Goal: Transaction & Acquisition: Obtain resource

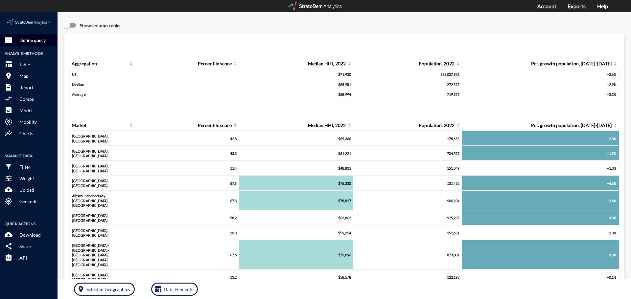
click button "storage Define query"
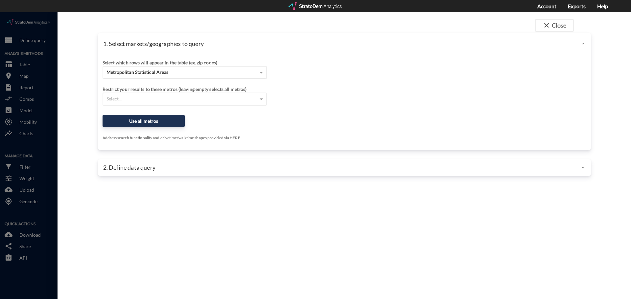
click span "Metropolitan Statistical Areas"
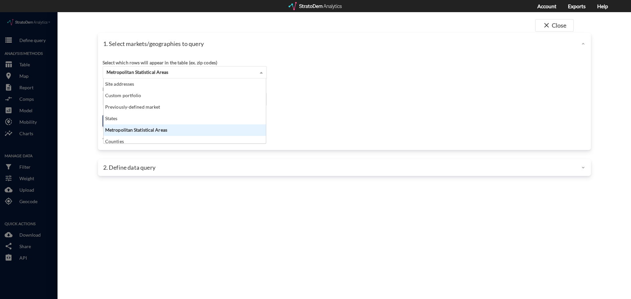
scroll to position [60, 158]
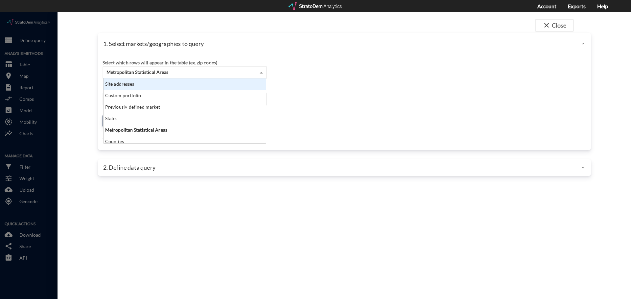
click div "Site addresses"
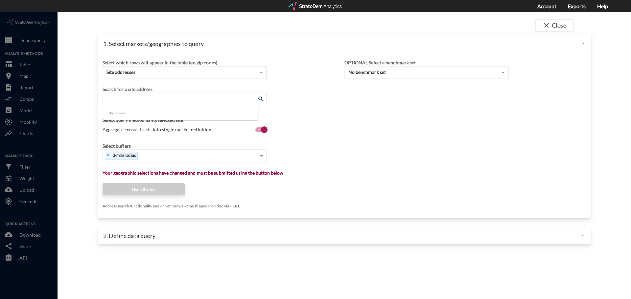
click input "Enter an address"
paste input "[STREET_ADDRESS][PERSON_NAME]"
type input "[STREET_ADDRESS][PERSON_NAME]"
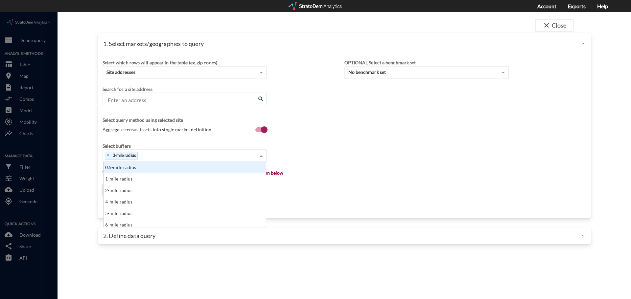
click div "× 3-mile radius"
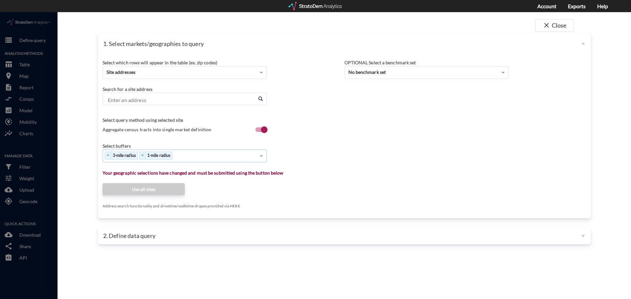
click input "Enter an address"
click li "[STREET_ADDRESS][PERSON_NAME][US_STATE]"
type input "[STREET_ADDRESS][PERSON_NAME][US_STATE]"
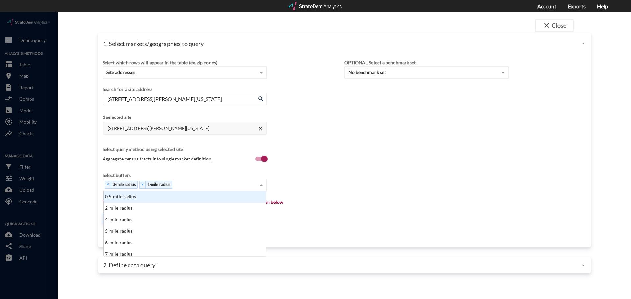
click div "× 3-mile radius × 1-mile radius"
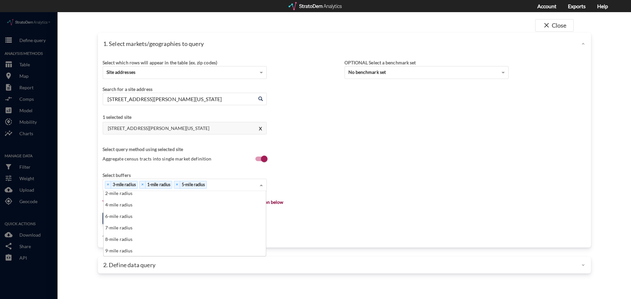
scroll to position [26, 0]
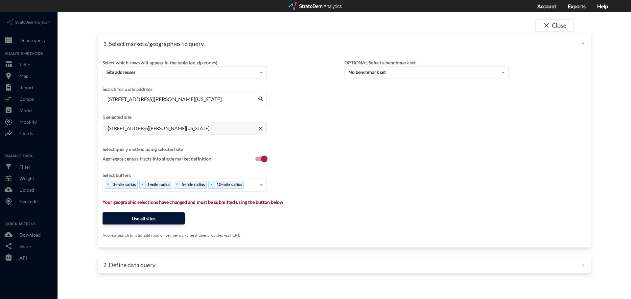
click button "Use all sites"
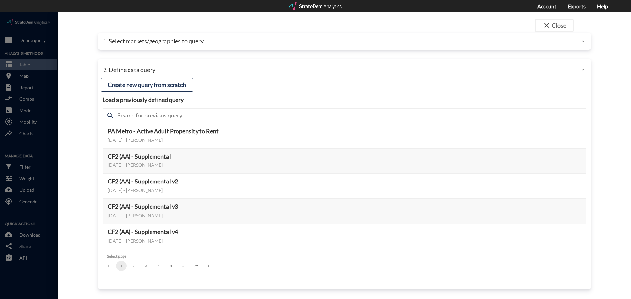
click p "1. Select markets/geographies to query"
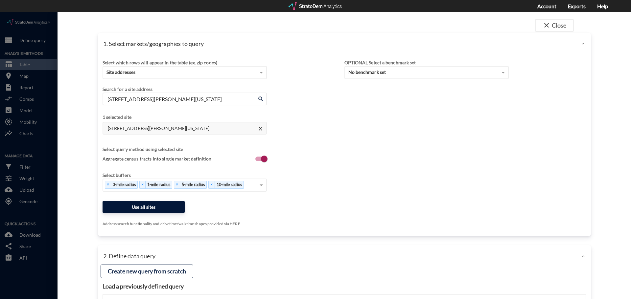
click button "Use all sites"
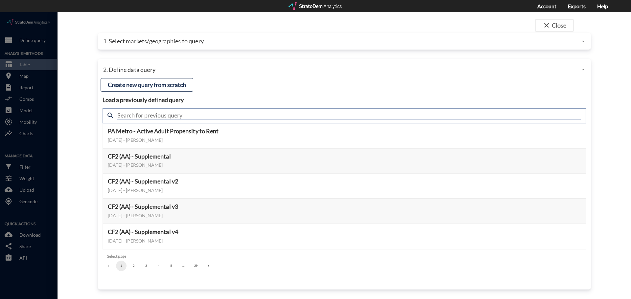
click input "text"
type input "housing demand"
click input "housing demand"
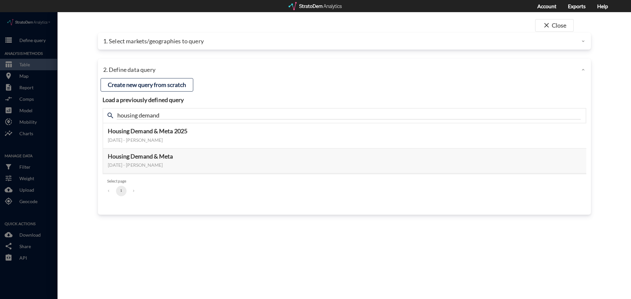
click h4 "Load a previously defined query"
click button "Select this query"
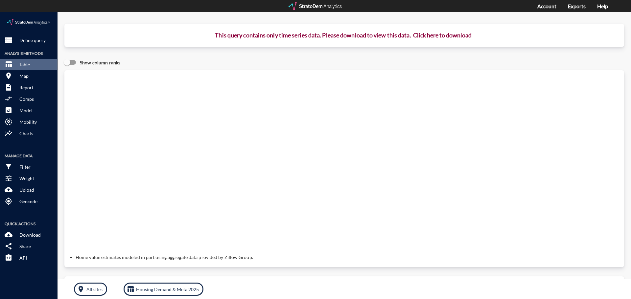
click button "Click here to download"
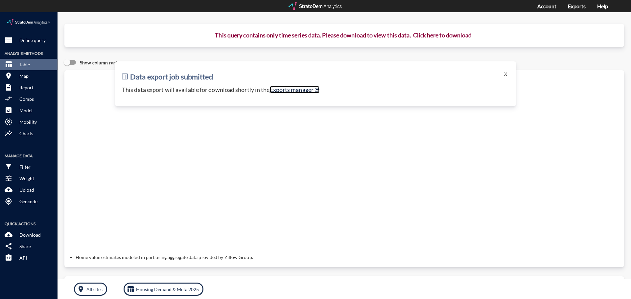
click link "Exports manager"
click p "Define query"
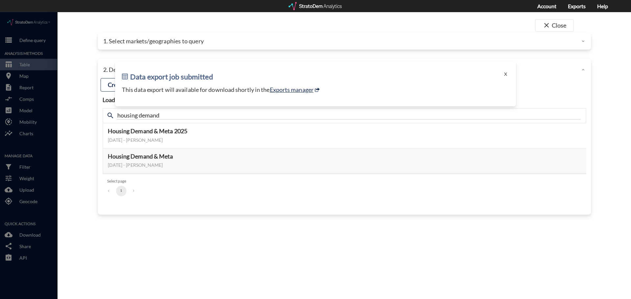
click div "1. Select markets/geographies to query"
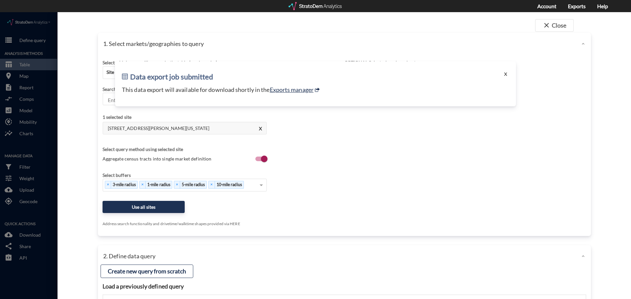
click button "X"
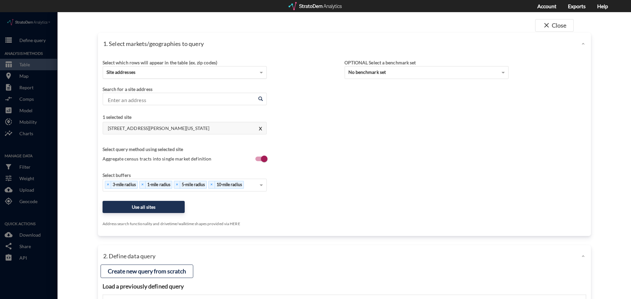
click span "Site addresses"
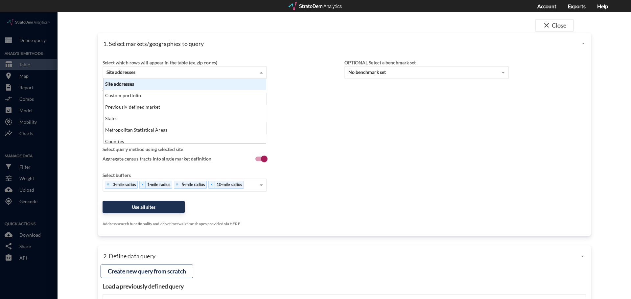
scroll to position [60, 158]
click span "Site addresses"
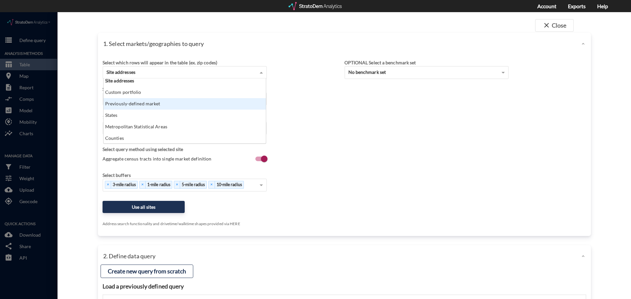
scroll to position [0, 0]
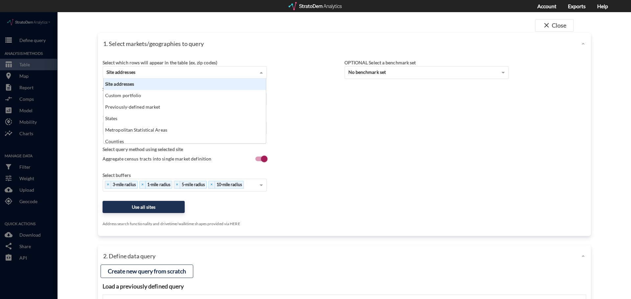
click div "Site addresses"
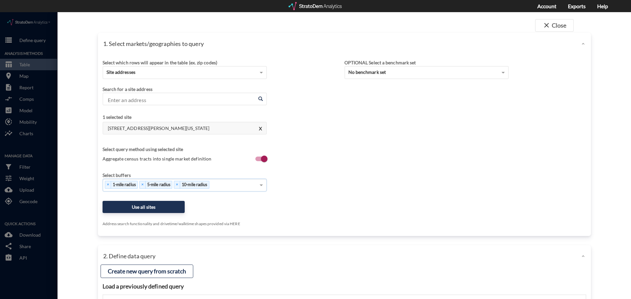
click div "× 1-mile radius × 5-mile radius × 10-mile radius"
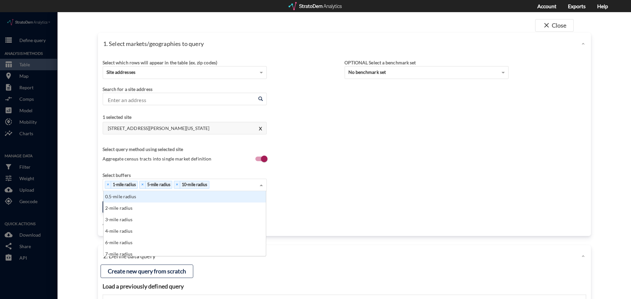
scroll to position [60, 158]
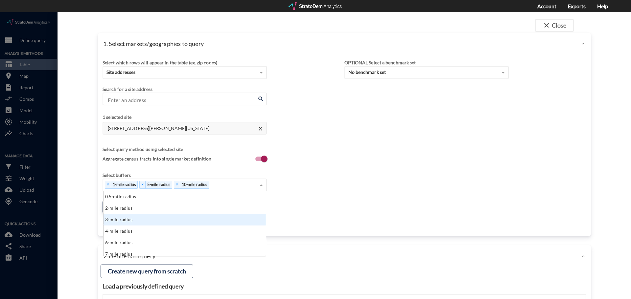
click div "3-mile radius"
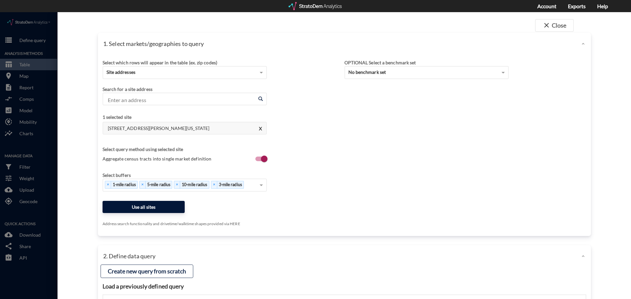
click button "Use all sites"
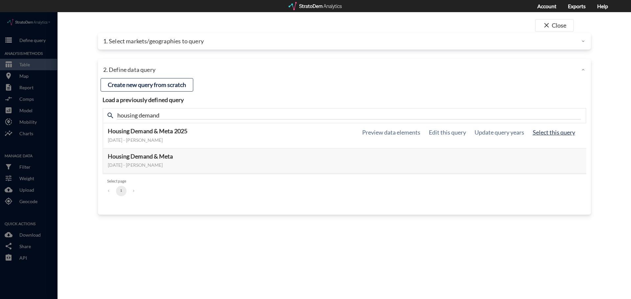
click button "Select this query"
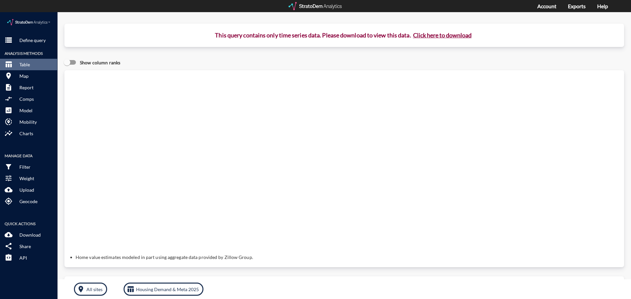
click button "Click here to download"
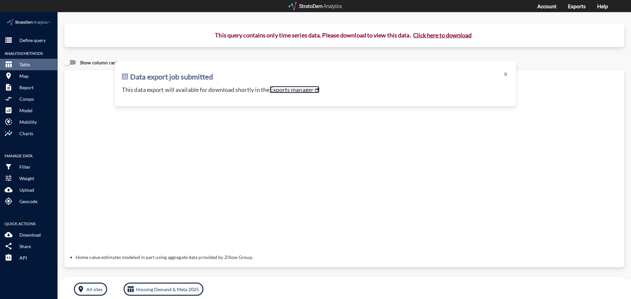
click link "Exports manager"
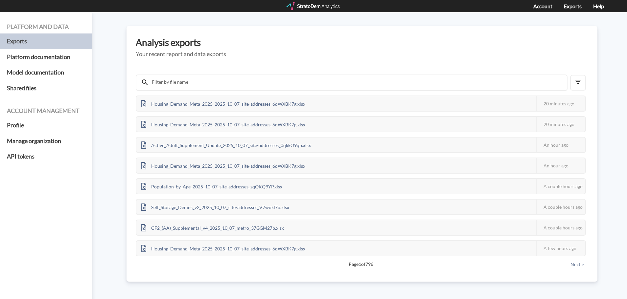
click at [373, 32] on div "Analysis exports Your recent report and data exports Housing_Demand_Meta_2025_2…" at bounding box center [361, 154] width 471 height 256
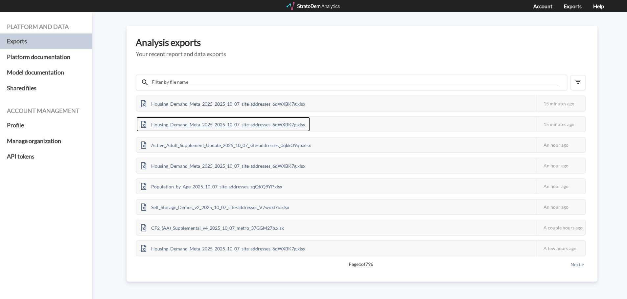
click at [268, 124] on div "Housing_Demand_Meta_2025_2025_10_07_site-addresses_6qWXBK7g.xlsx" at bounding box center [222, 124] width 173 height 15
